Goal: Transaction & Acquisition: Download file/media

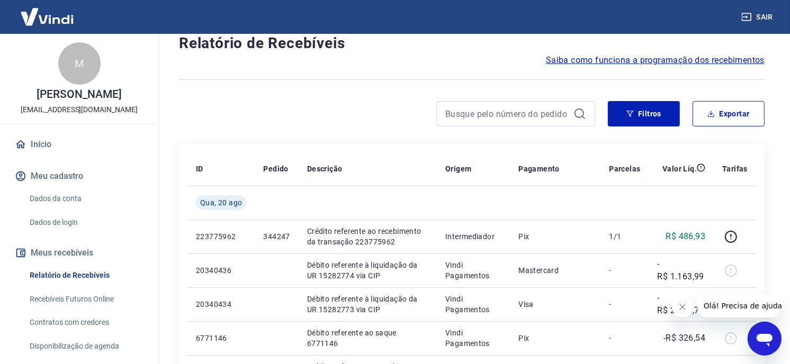
scroll to position [59, 0]
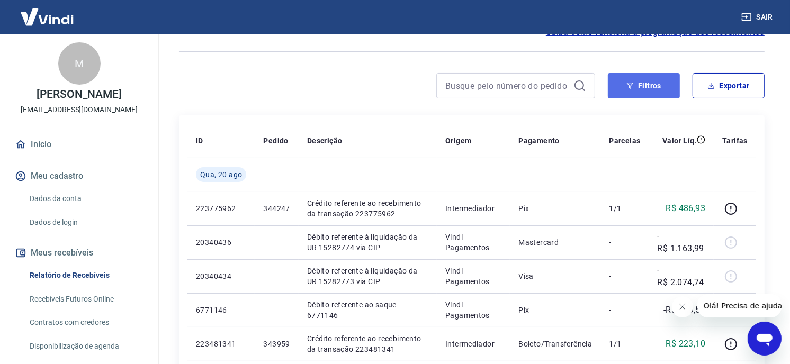
click at [649, 90] on button "Filtros" at bounding box center [644, 85] width 72 height 25
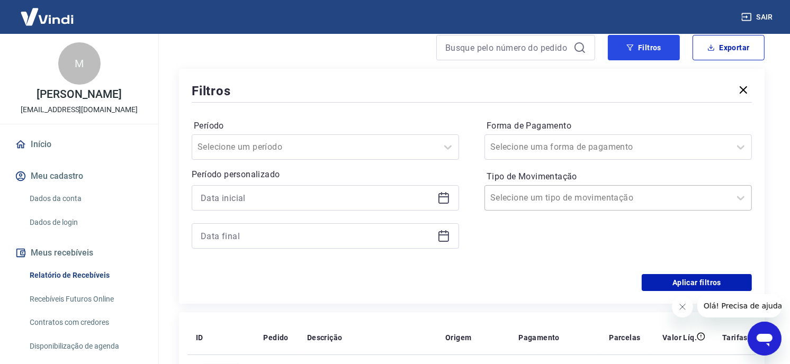
scroll to position [118, 0]
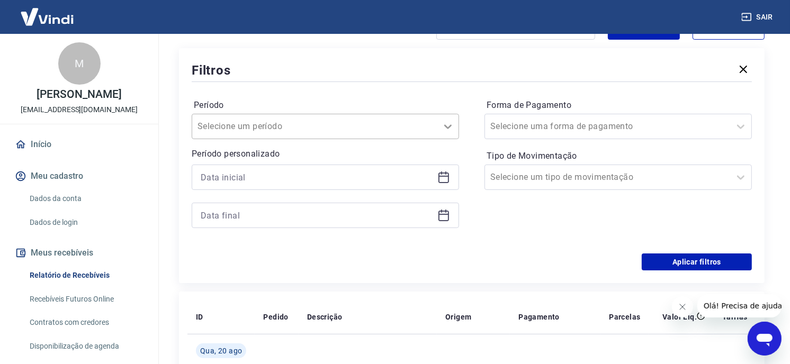
click at [444, 130] on icon at bounding box center [447, 126] width 13 height 13
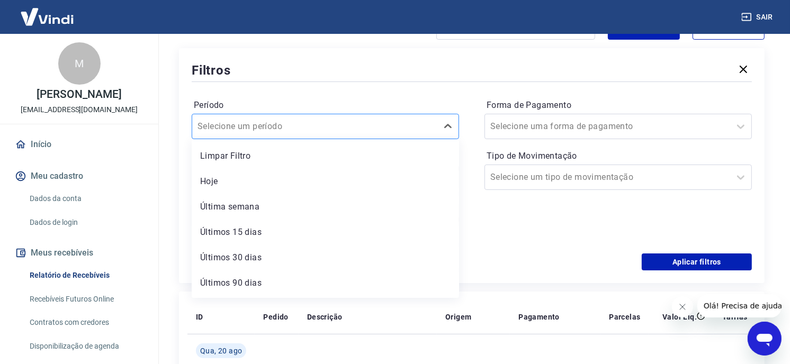
click at [432, 129] on div "Selecione um período" at bounding box center [314, 126] width 245 height 19
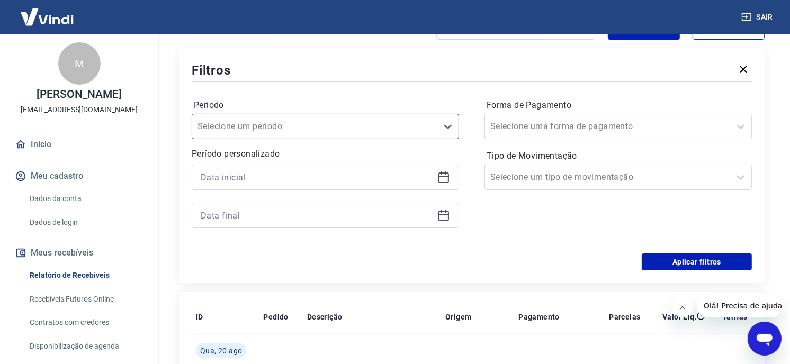
click at [445, 181] on icon at bounding box center [443, 177] width 13 height 13
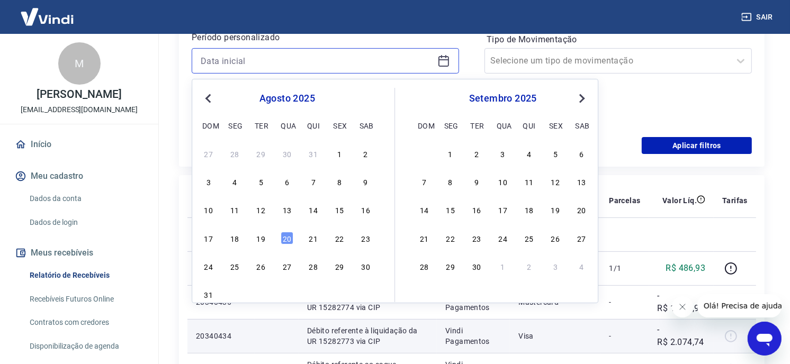
scroll to position [235, 0]
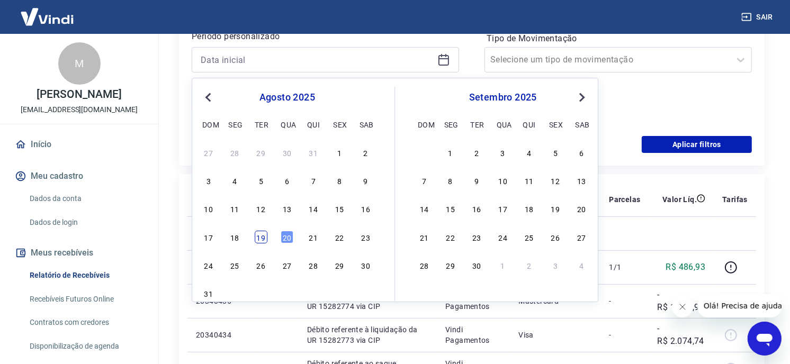
click at [264, 243] on div "19" at bounding box center [261, 237] width 13 height 13
type input "[DATE]"
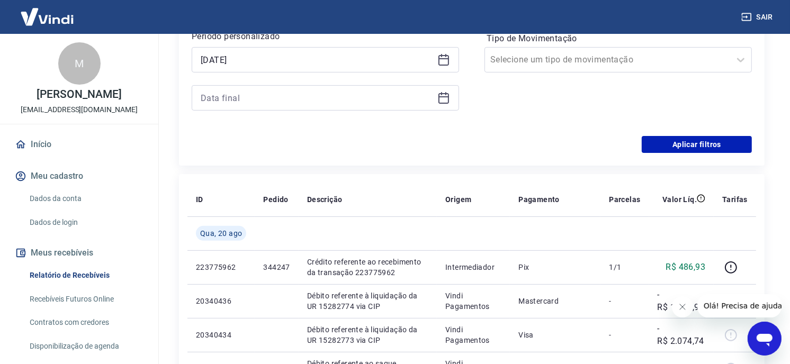
click at [450, 96] on icon at bounding box center [443, 98] width 13 height 13
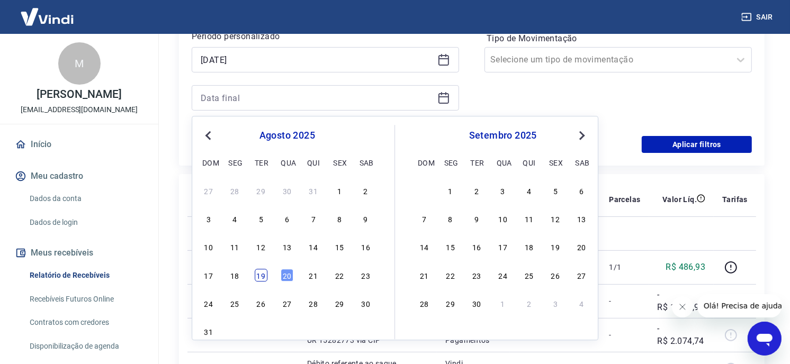
click at [263, 276] on div "19" at bounding box center [261, 275] width 13 height 13
type input "[DATE]"
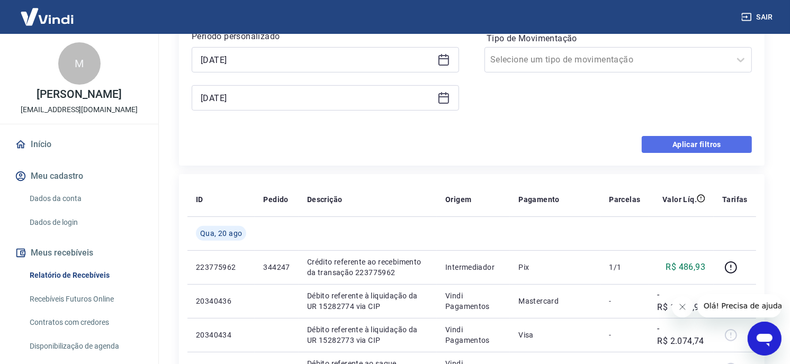
click at [708, 143] on button "Aplicar filtros" at bounding box center [697, 144] width 110 height 17
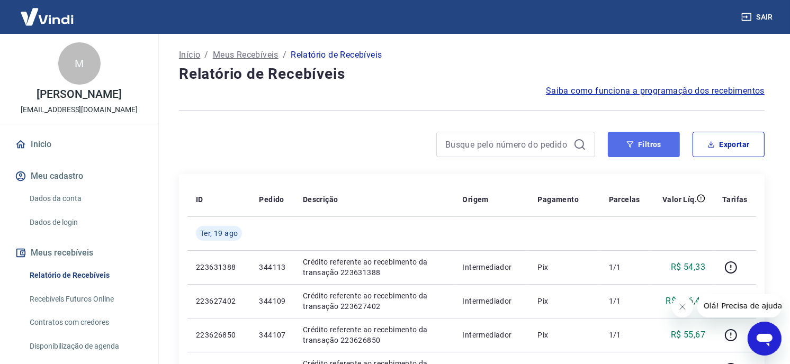
click at [649, 147] on button "Filtros" at bounding box center [644, 144] width 72 height 25
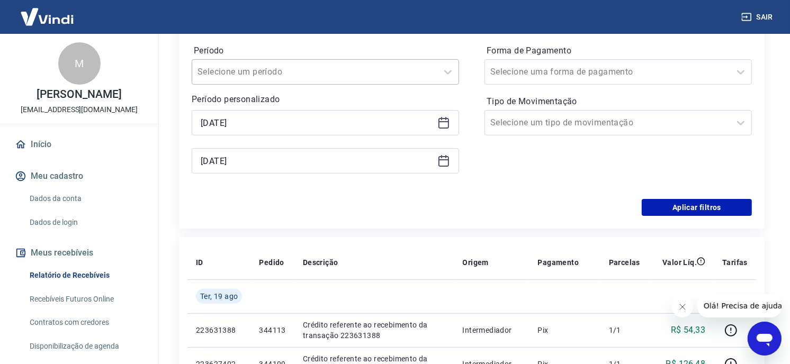
scroll to position [176, 0]
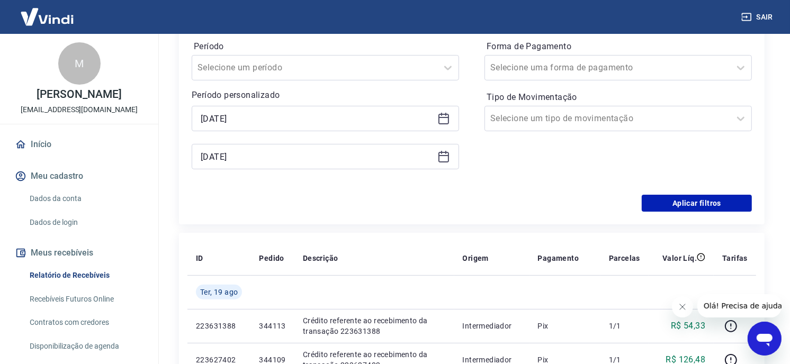
click at [444, 123] on icon at bounding box center [443, 118] width 13 height 13
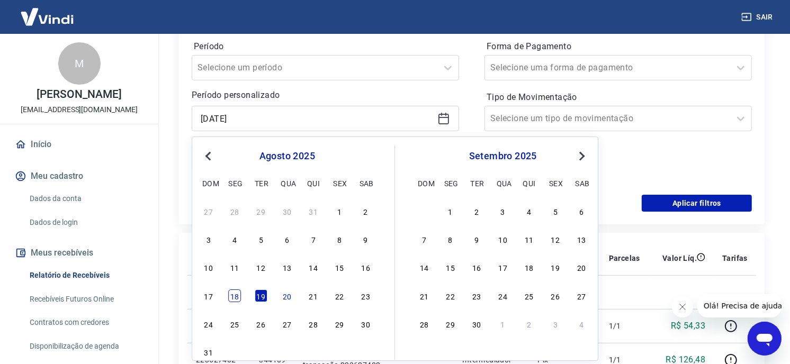
click at [236, 295] on div "18" at bounding box center [234, 296] width 13 height 13
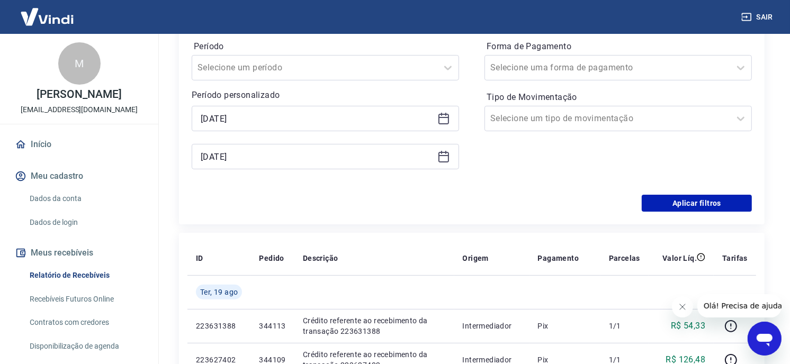
type input "[DATE]"
click at [697, 207] on button "Aplicar filtros" at bounding box center [697, 203] width 110 height 17
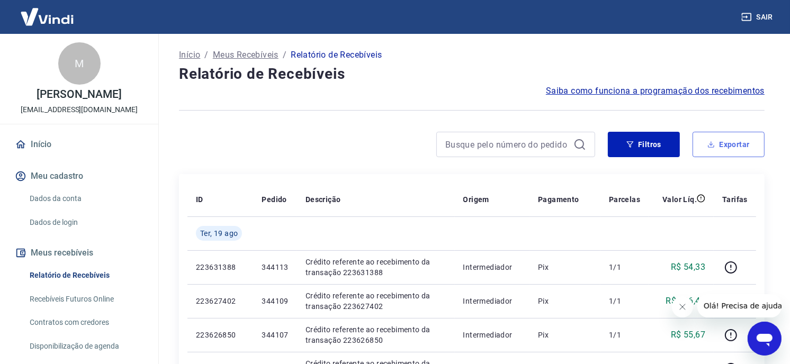
click at [723, 154] on button "Exportar" at bounding box center [728, 144] width 72 height 25
type input "[DATE]"
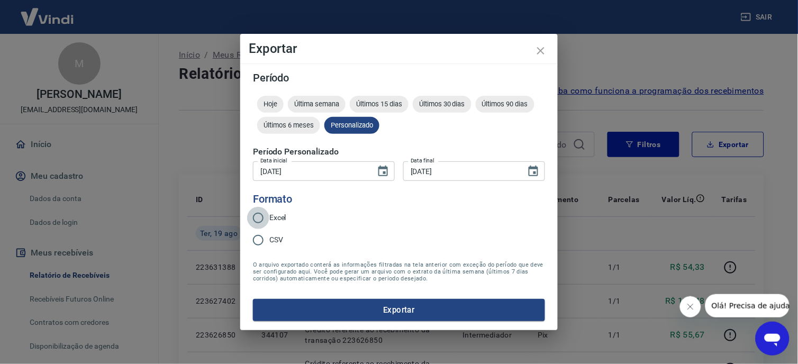
click at [252, 219] on input "Excel" at bounding box center [258, 218] width 22 height 22
radio input "true"
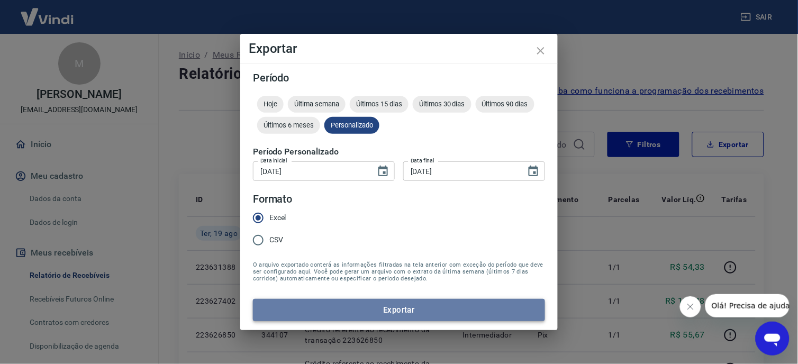
click at [360, 303] on button "Exportar" at bounding box center [399, 310] width 292 height 22
